Goal: Task Accomplishment & Management: Manage account settings

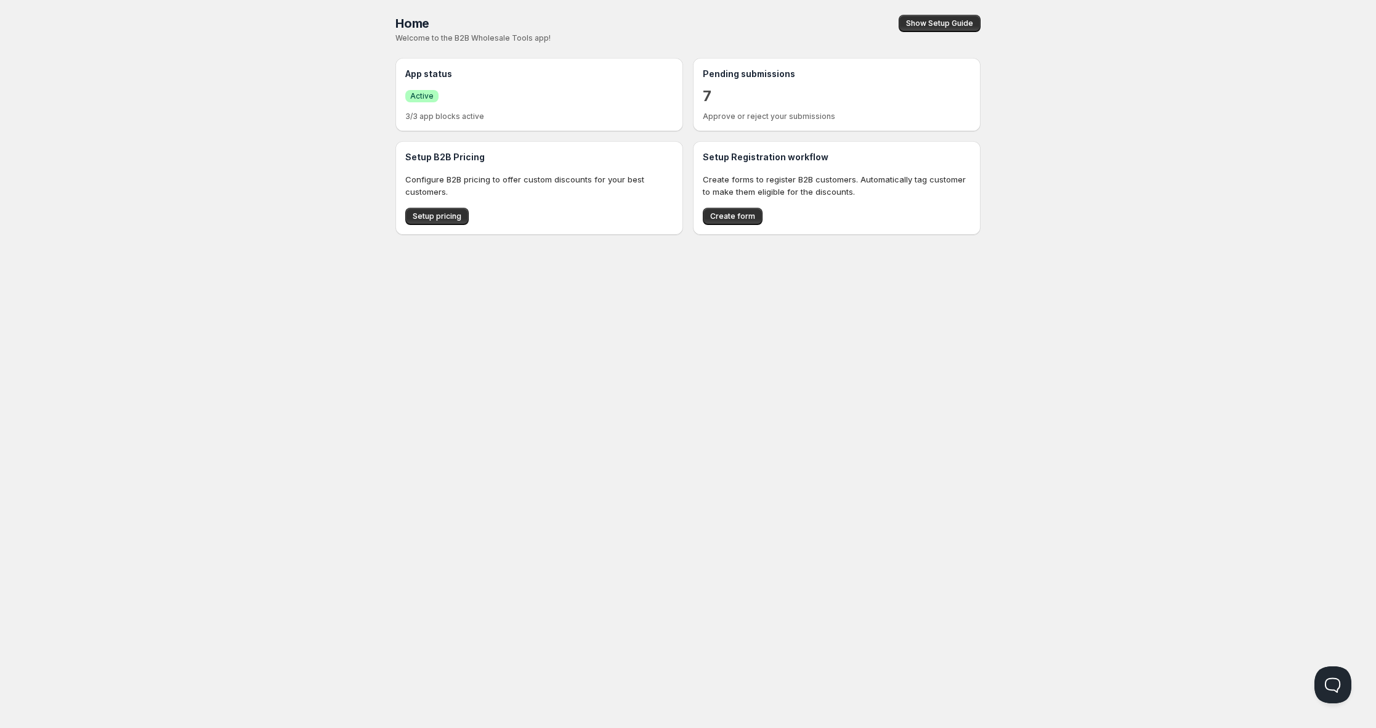
click at [708, 100] on p "7" at bounding box center [707, 96] width 9 height 20
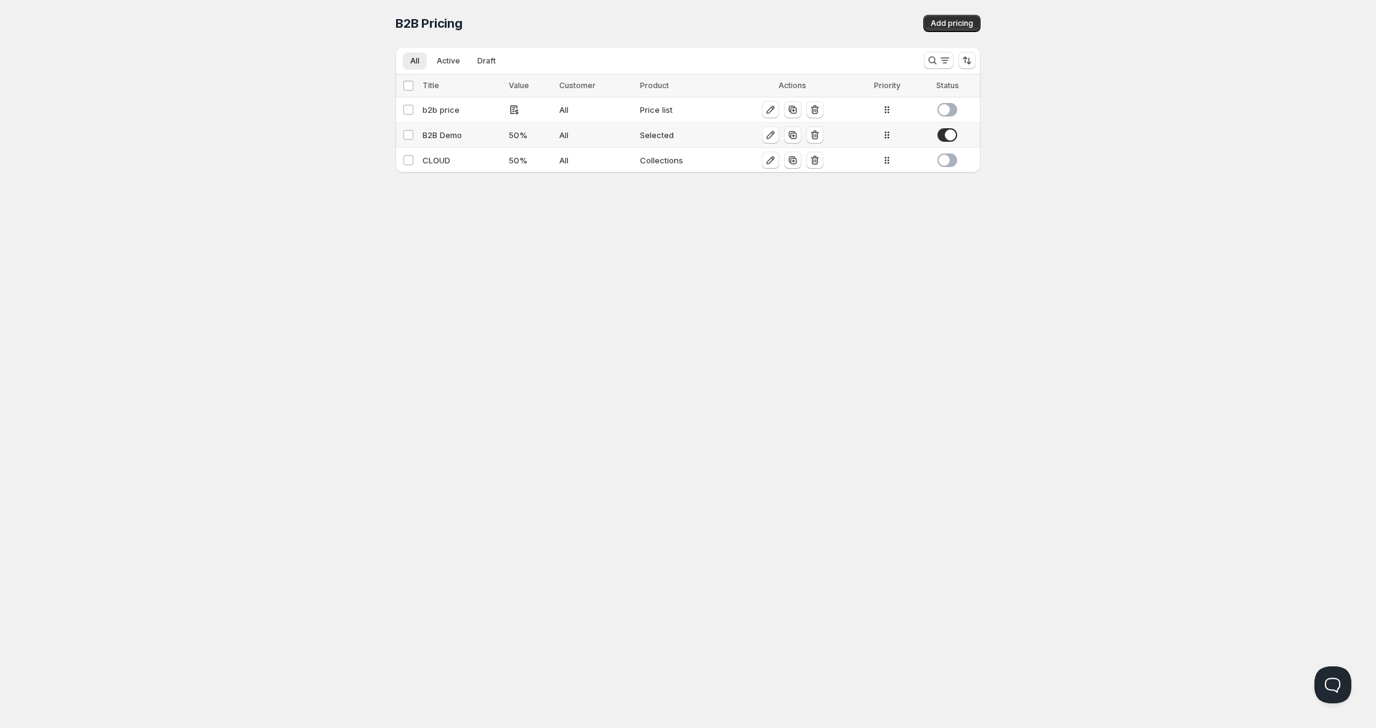
click at [450, 131] on div "B2B Demo" at bounding box center [462, 135] width 79 height 12
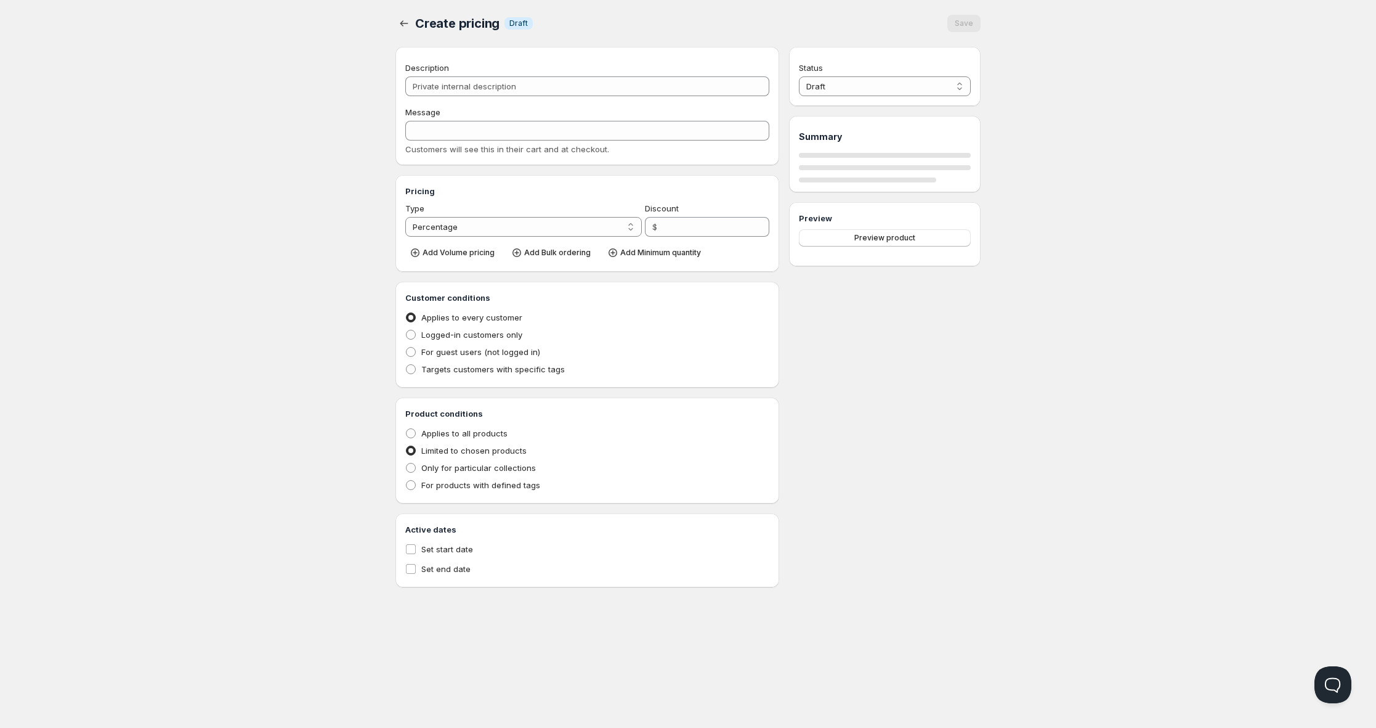
type input "B2B Demo"
type input "B2B"
type input "50"
radio input "true"
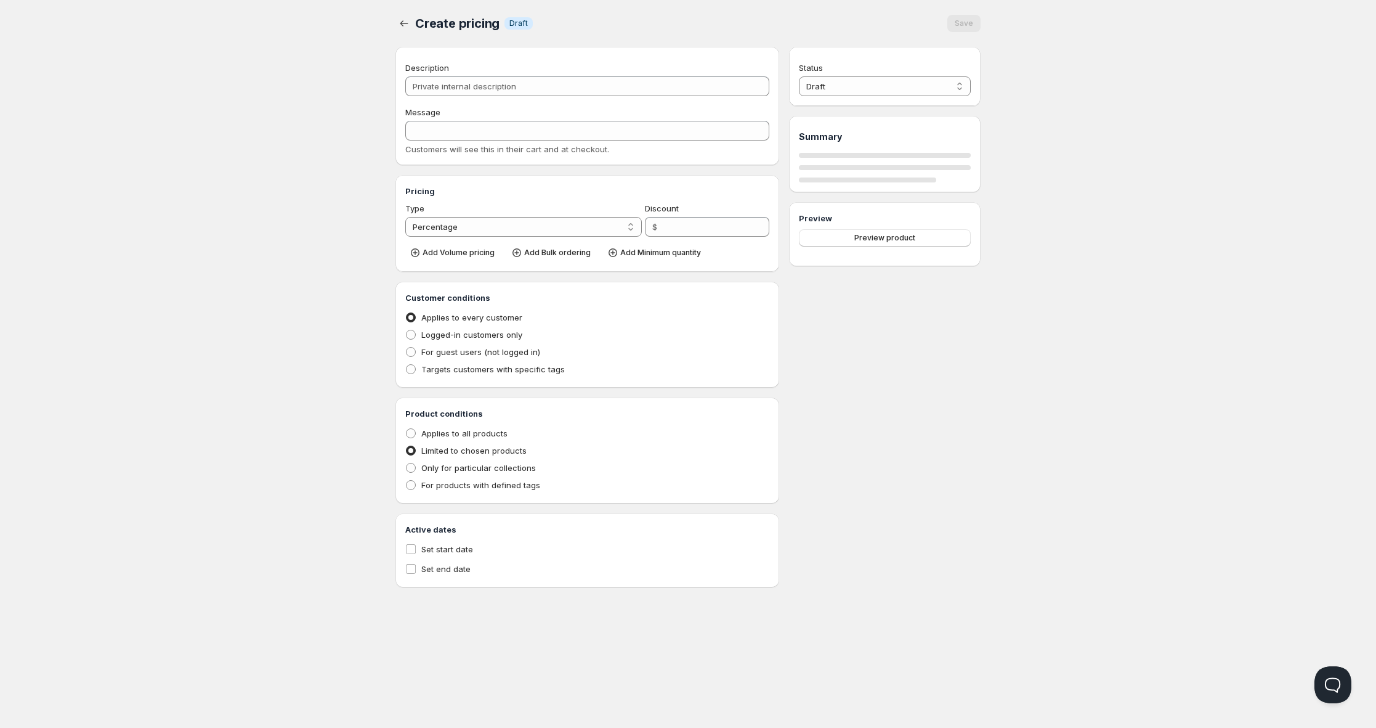
select select "1"
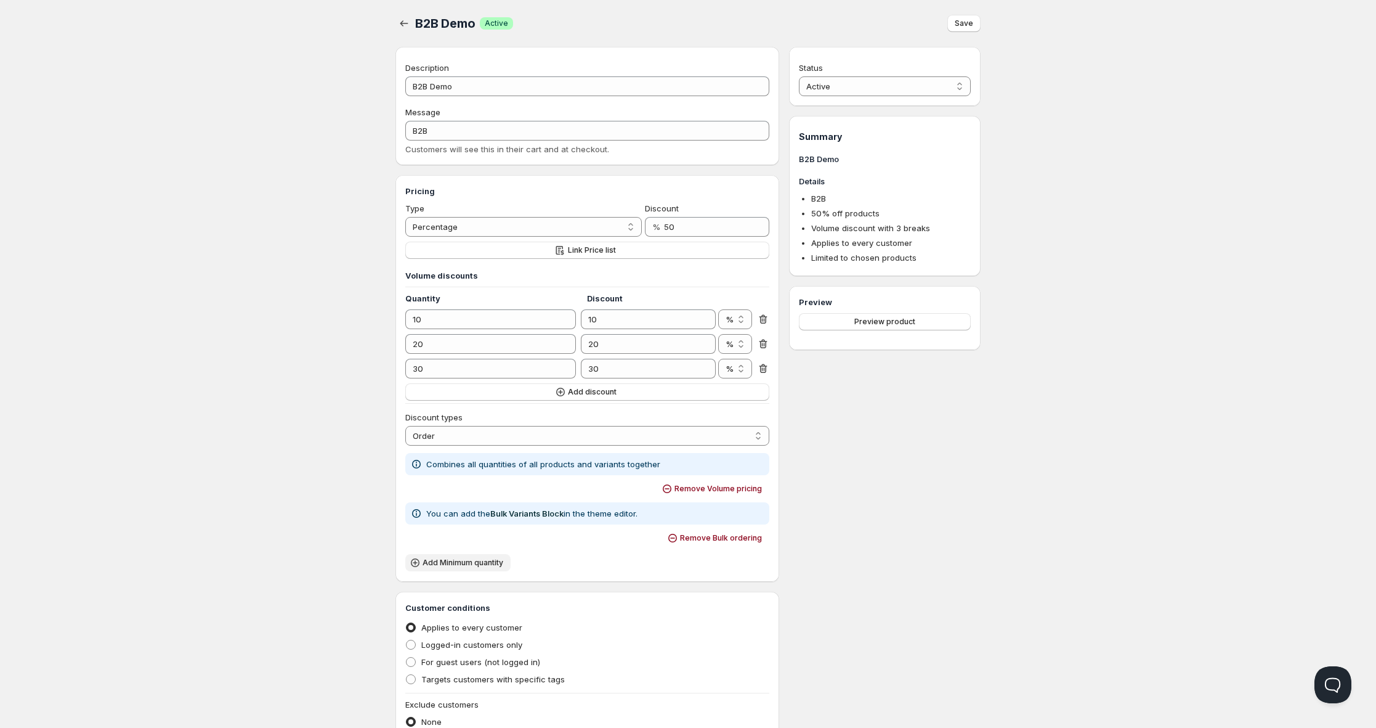
click at [444, 562] on span "Add Minimum quantity" at bounding box center [463, 563] width 81 height 10
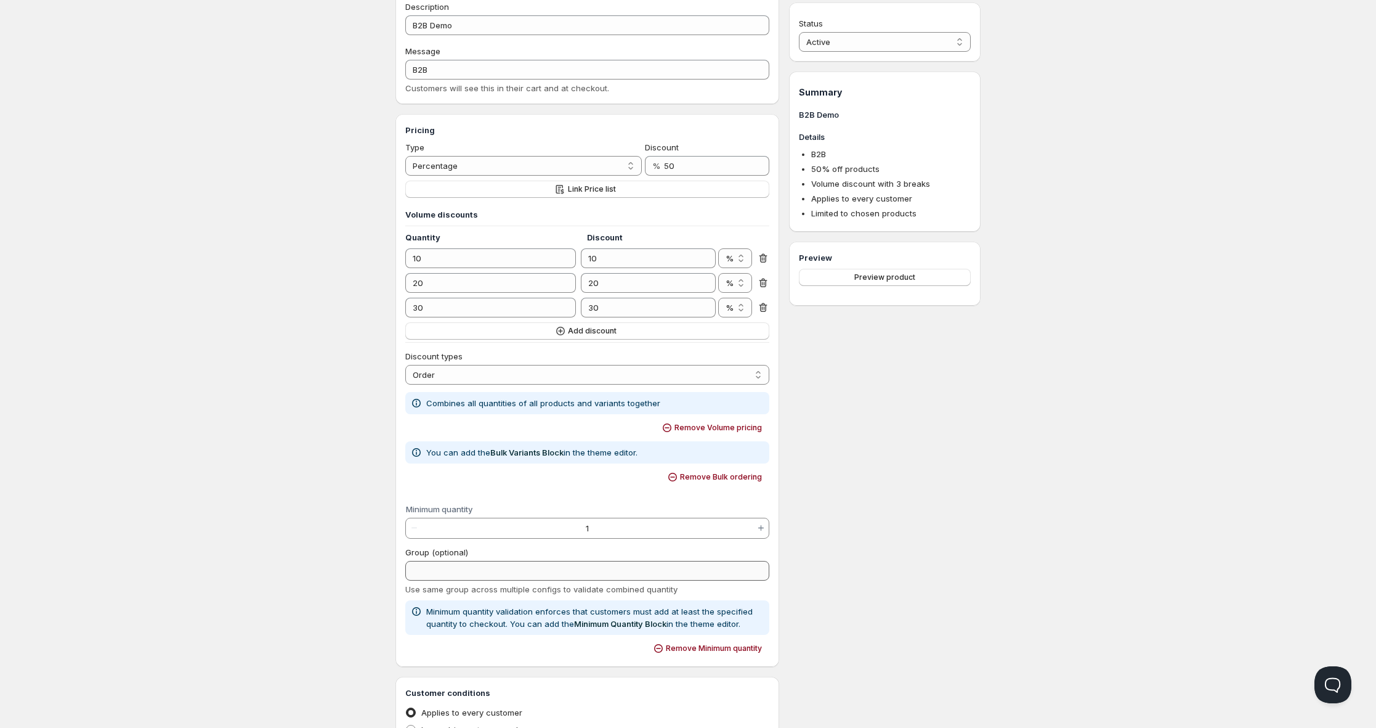
scroll to position [74, 0]
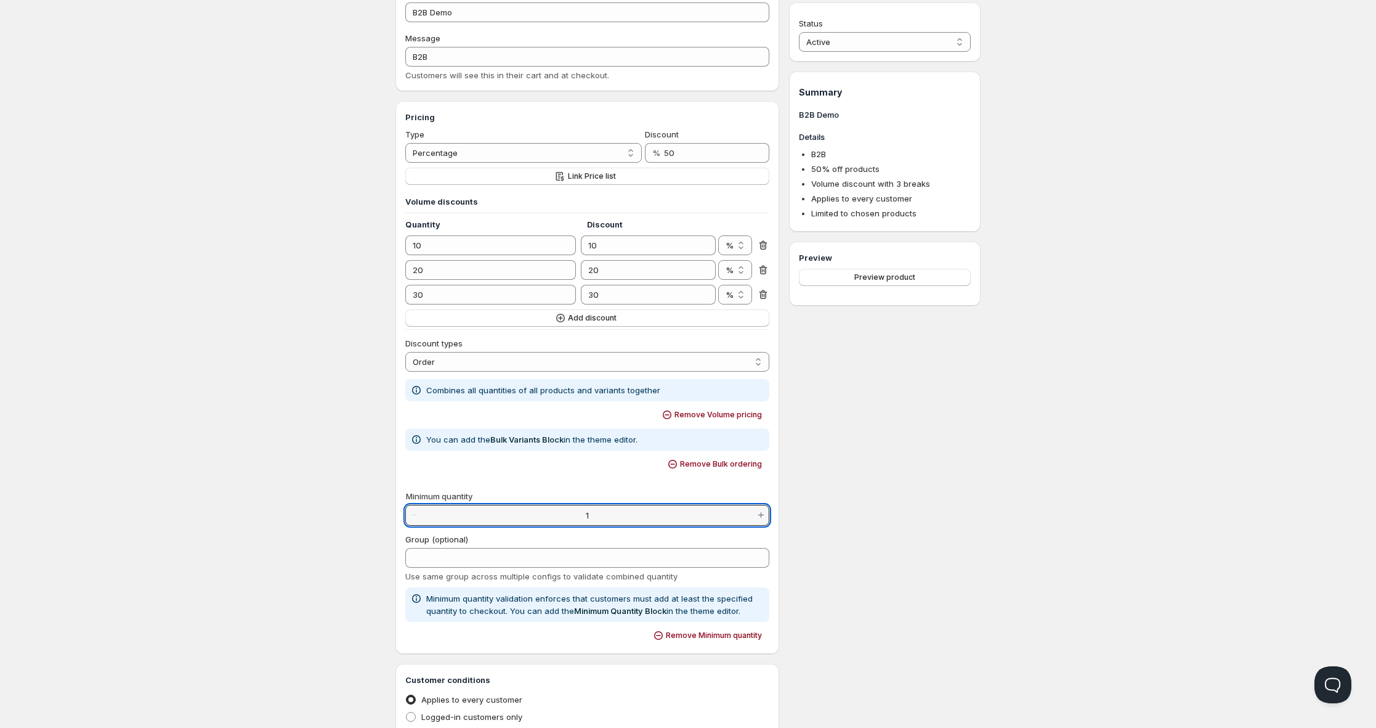
click at [601, 513] on input "1" at bounding box center [587, 515] width 331 height 20
type input "10"
type vaadin-integer-field "10"
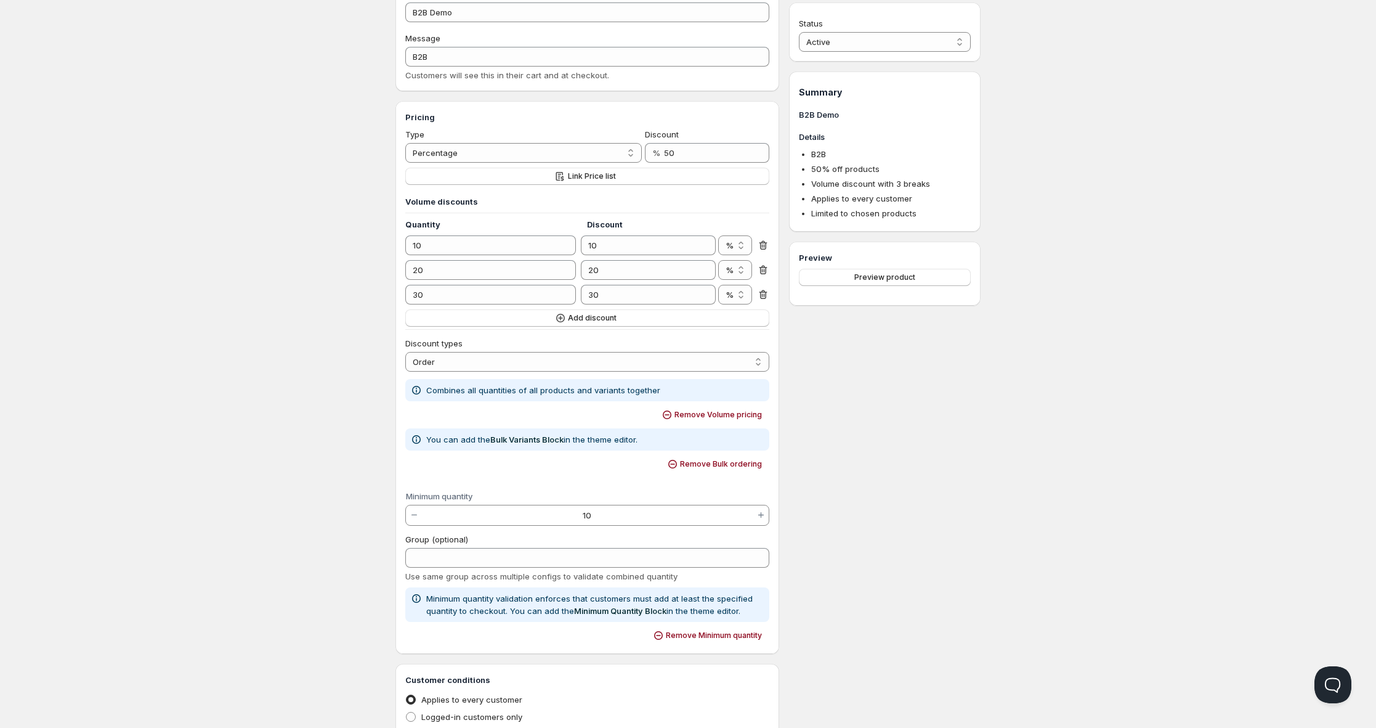
click at [885, 503] on div "Status Active Draft Active Summary B2B Demo Details B2B 50 % off products Volum…" at bounding box center [885, 535] width 192 height 1124
click at [585, 554] on input "Group (optional)" at bounding box center [587, 558] width 364 height 20
type input "b2b"
click at [904, 534] on div "Status Active Draft Active Summary B2B Demo Details B2B 50 % off products Volum…" at bounding box center [885, 535] width 192 height 1124
click at [596, 608] on link "Minimum Quantity Block" at bounding box center [620, 611] width 92 height 10
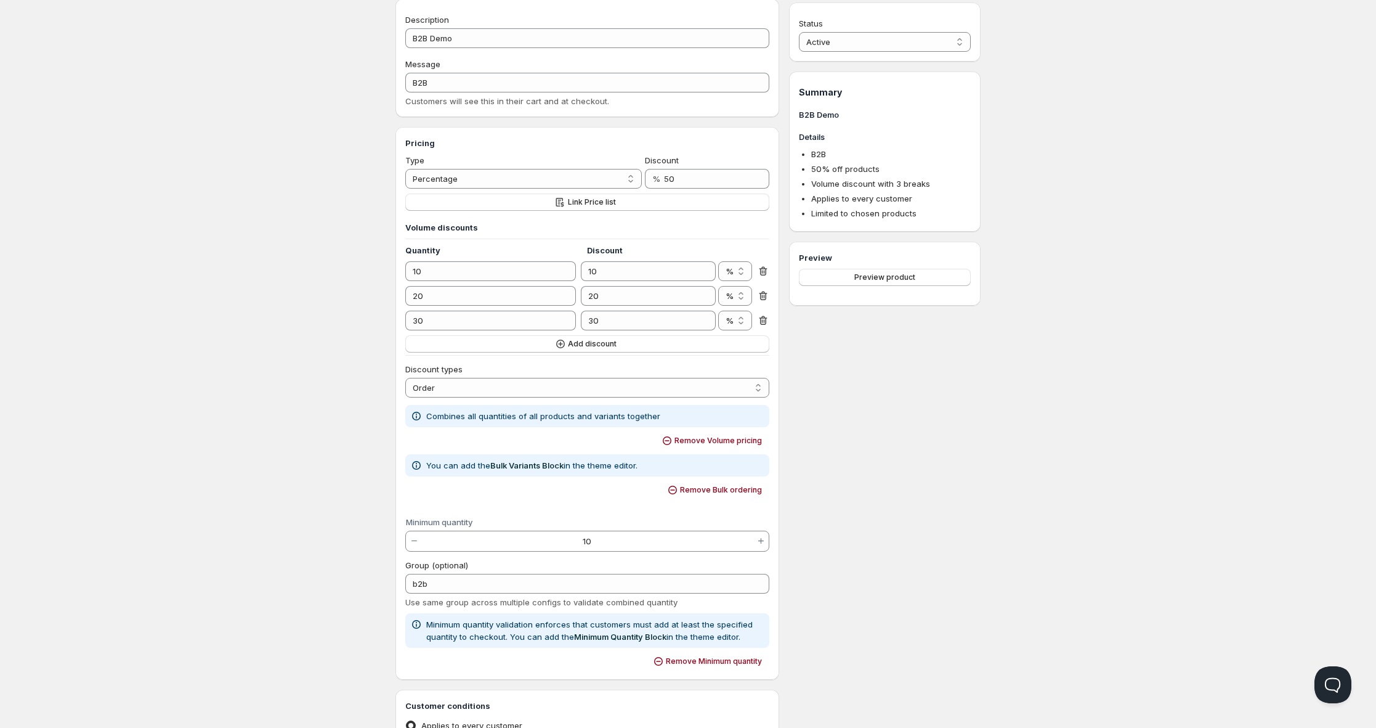
scroll to position [0, 0]
